Goal: Information Seeking & Learning: Find specific fact

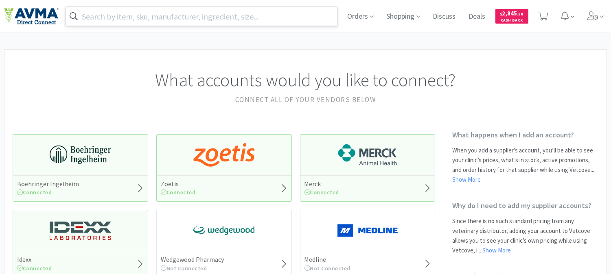
click at [272, 15] on input "text" at bounding box center [202, 16] width 272 height 19
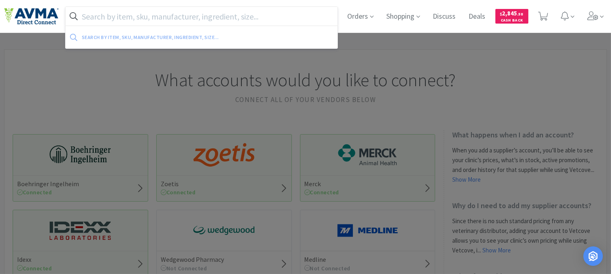
paste input "032424"
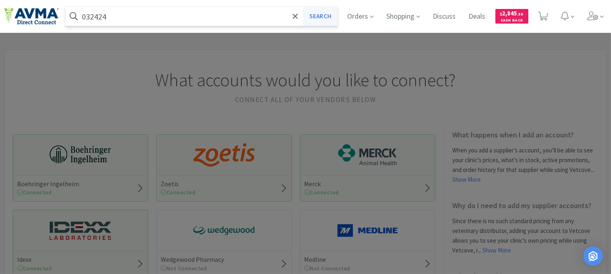
type input "032424"
click at [318, 13] on button "Search" at bounding box center [320, 16] width 34 height 19
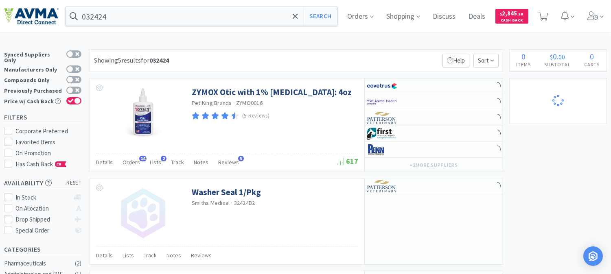
select select "2"
select select "1"
select select "2"
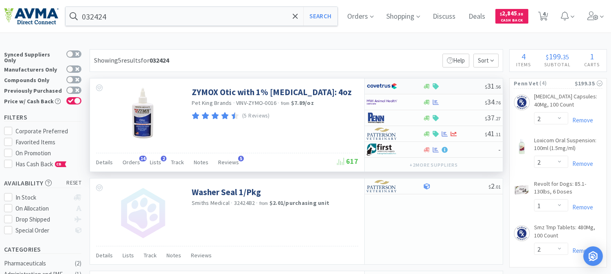
click at [382, 88] on img at bounding box center [382, 86] width 31 height 12
select select "1"
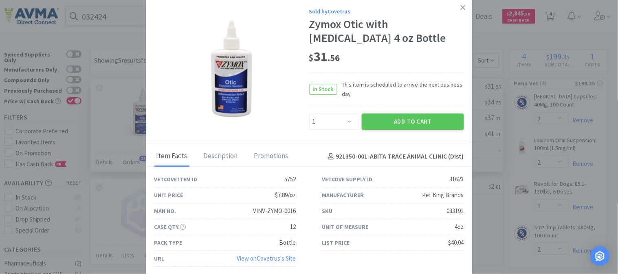
click at [455, 209] on div "033191" at bounding box center [455, 212] width 17 height 10
copy div "033191"
click at [463, 6] on icon at bounding box center [462, 7] width 4 height 7
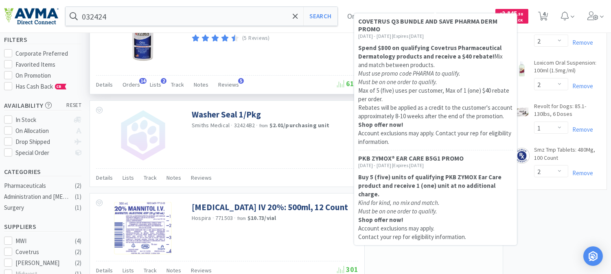
scroll to position [90, 0]
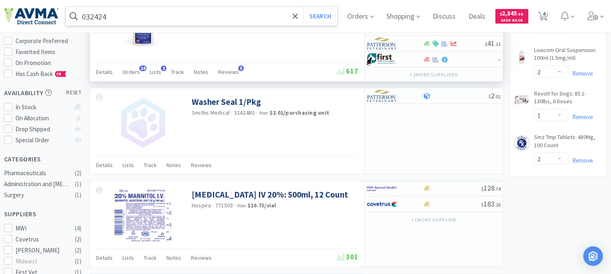
click at [96, 15] on input "032424" at bounding box center [202, 16] width 272 height 19
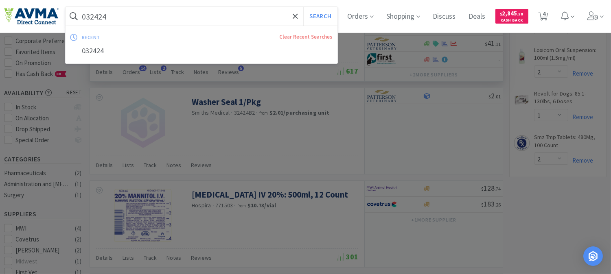
paste input "18873"
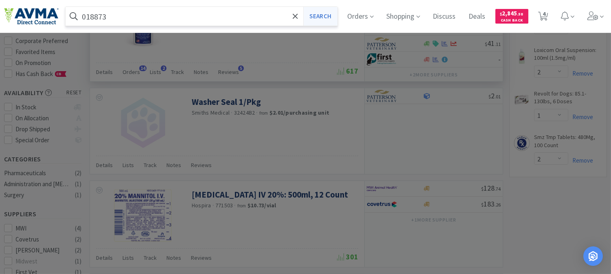
click at [314, 14] on button "Search" at bounding box center [320, 16] width 34 height 19
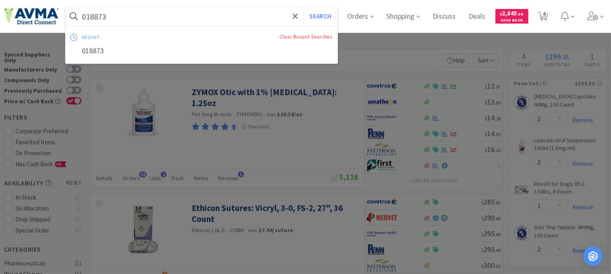
click at [176, 20] on input "018873" at bounding box center [202, 16] width 272 height 19
paste input "83419"
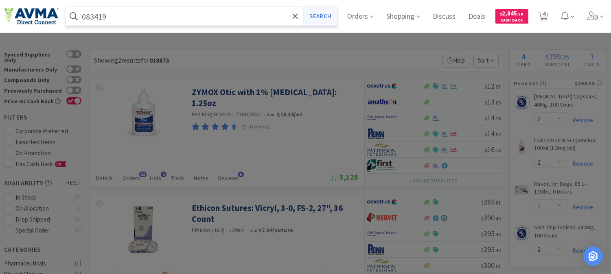
click at [335, 15] on button "Search" at bounding box center [320, 16] width 34 height 19
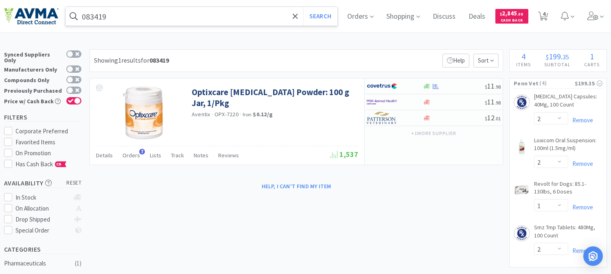
click at [135, 17] on input "083419" at bounding box center [202, 16] width 272 height 19
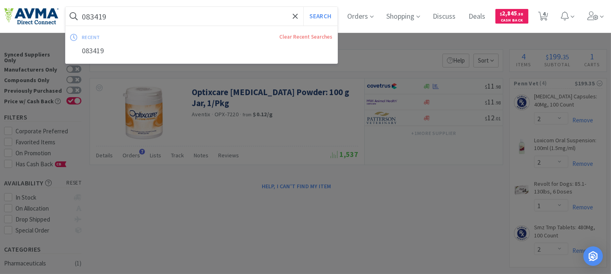
paste input "64022"
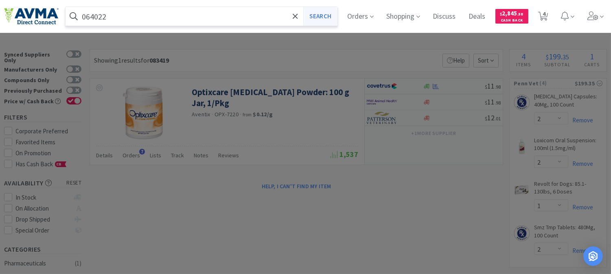
click at [328, 17] on button "Search" at bounding box center [320, 16] width 34 height 19
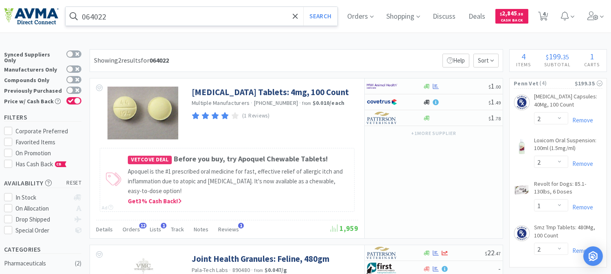
click at [168, 20] on input "064022" at bounding box center [202, 16] width 272 height 19
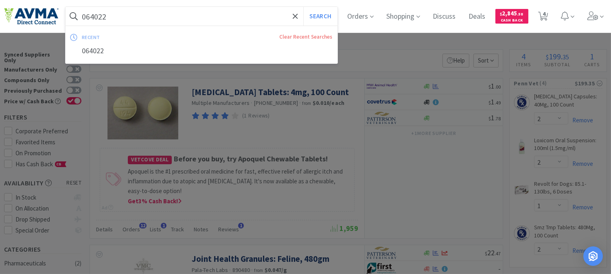
paste input "06375"
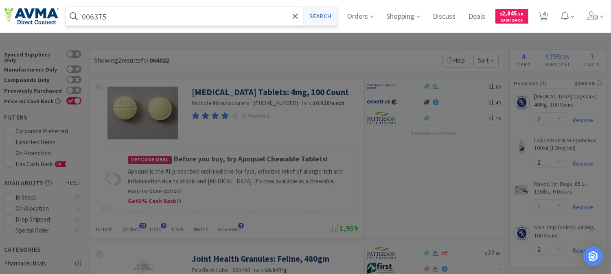
click at [318, 17] on button "Search" at bounding box center [320, 16] width 34 height 19
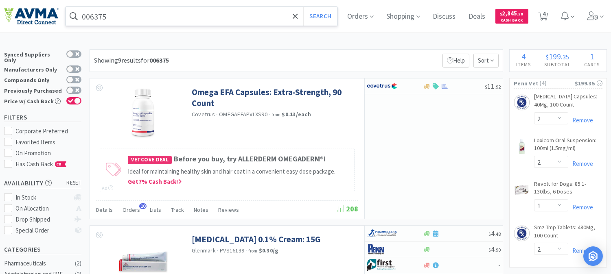
click at [188, 14] on input "006375" at bounding box center [202, 16] width 272 height 19
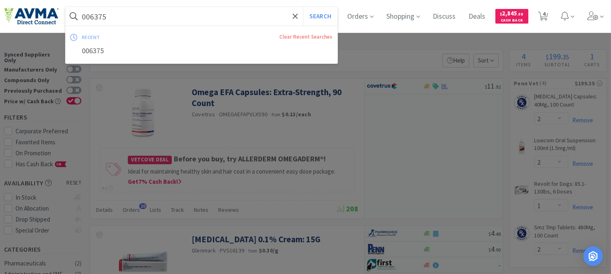
paste input "PVS8920"
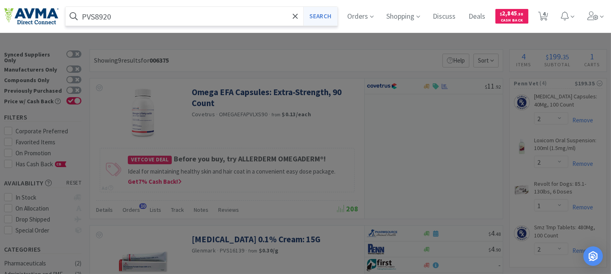
type input "PVS8920"
click at [323, 15] on button "Search" at bounding box center [320, 16] width 34 height 19
